Goal: Task Accomplishment & Management: Manage account settings

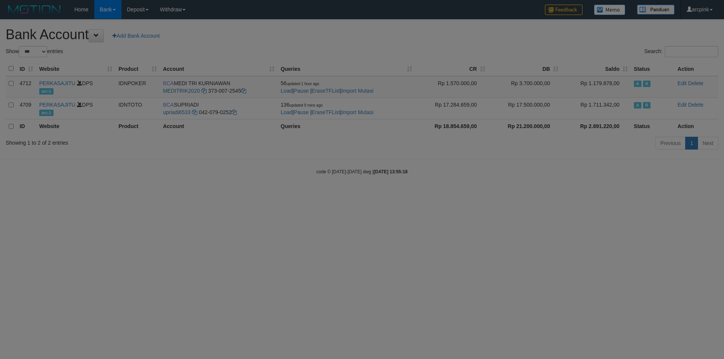
select select "***"
click at [514, 246] on div at bounding box center [362, 179] width 724 height 359
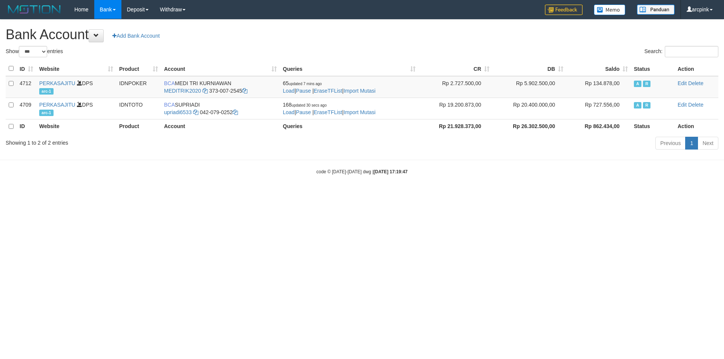
select select "***"
